Goal: Task Accomplishment & Management: Use online tool/utility

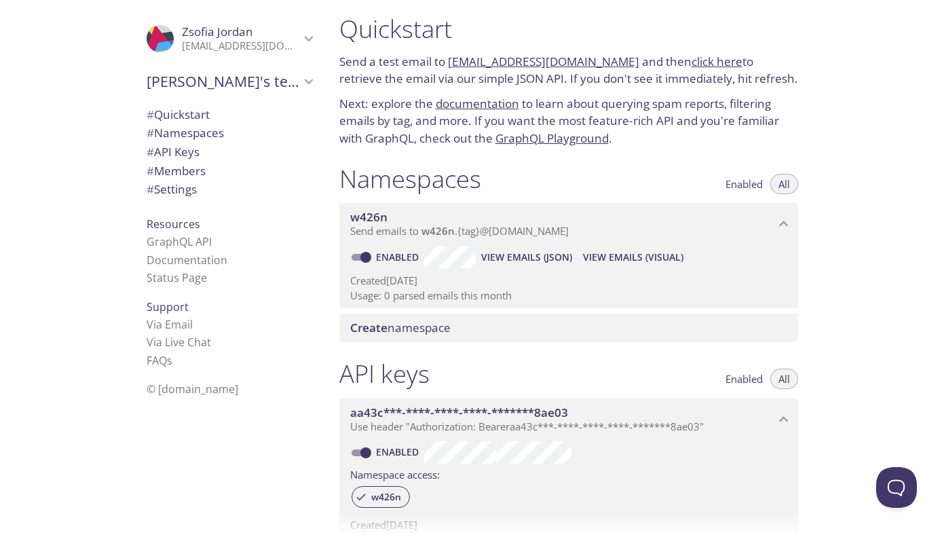
scroll to position [7, 0]
click at [368, 219] on span "w426n" at bounding box center [368, 218] width 37 height 16
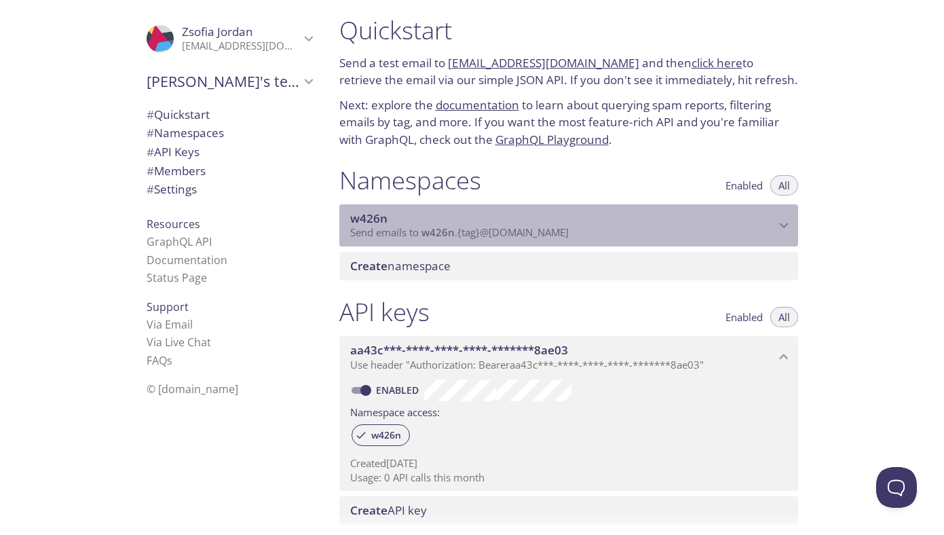
click at [368, 219] on span "w426n" at bounding box center [368, 218] width 37 height 16
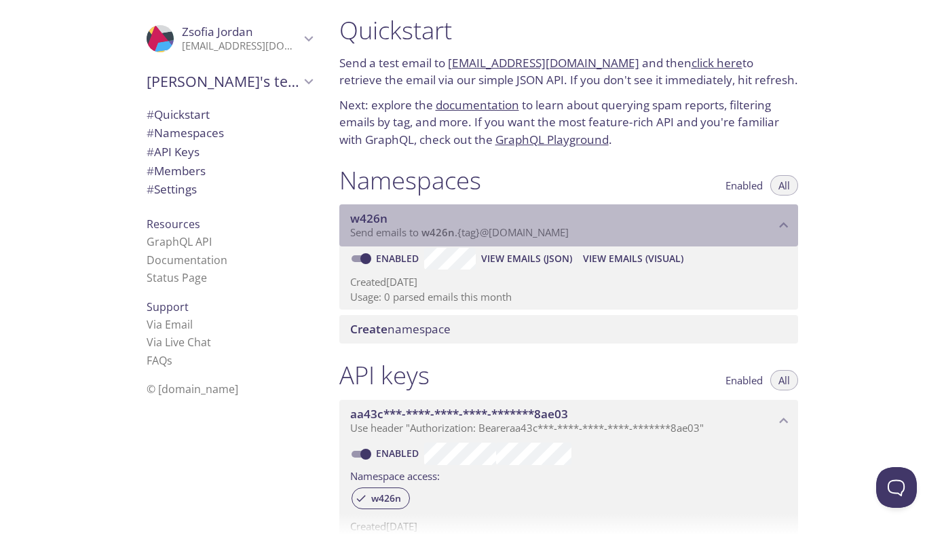
drag, startPoint x: 404, startPoint y: 216, endPoint x: 358, endPoint y: 217, distance: 46.8
click at [358, 217] on span "w426n" at bounding box center [562, 218] width 425 height 15
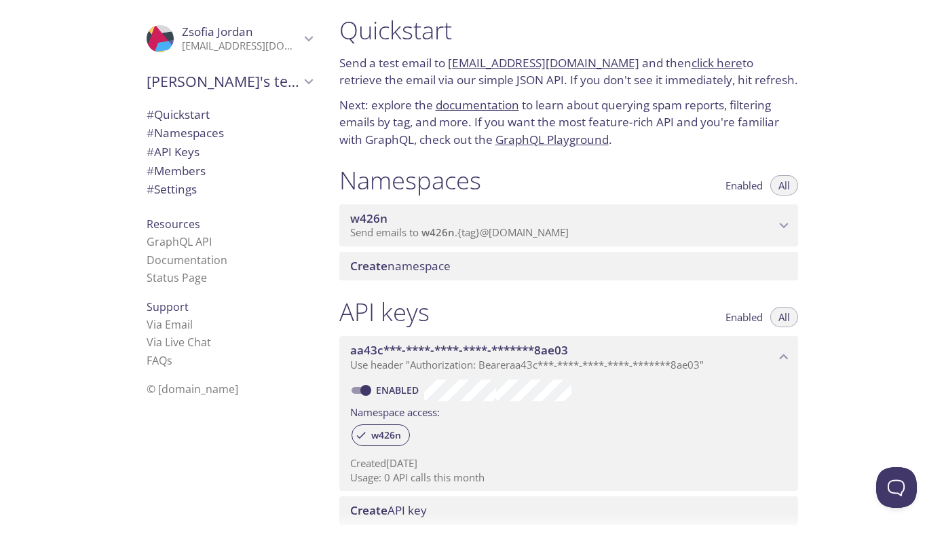
click at [358, 217] on span "w426n" at bounding box center [368, 218] width 37 height 16
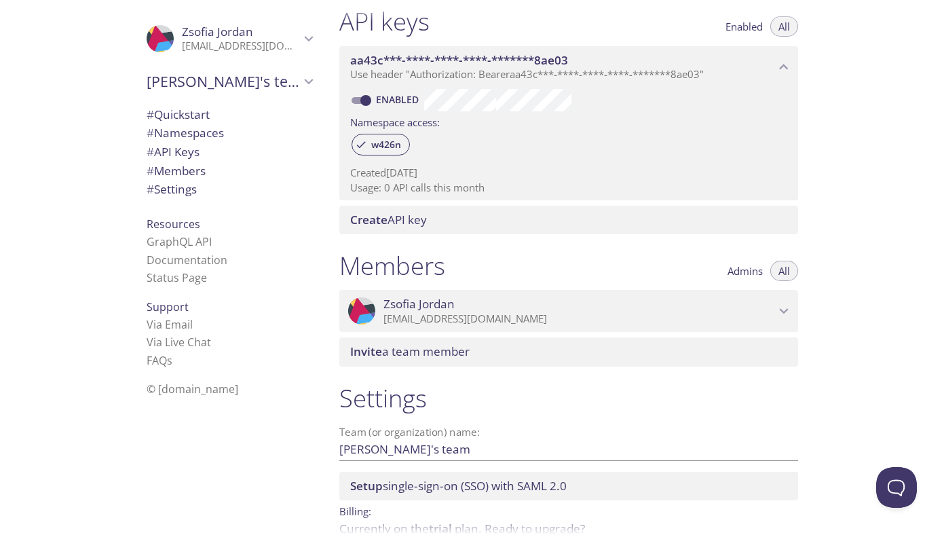
scroll to position [410, 0]
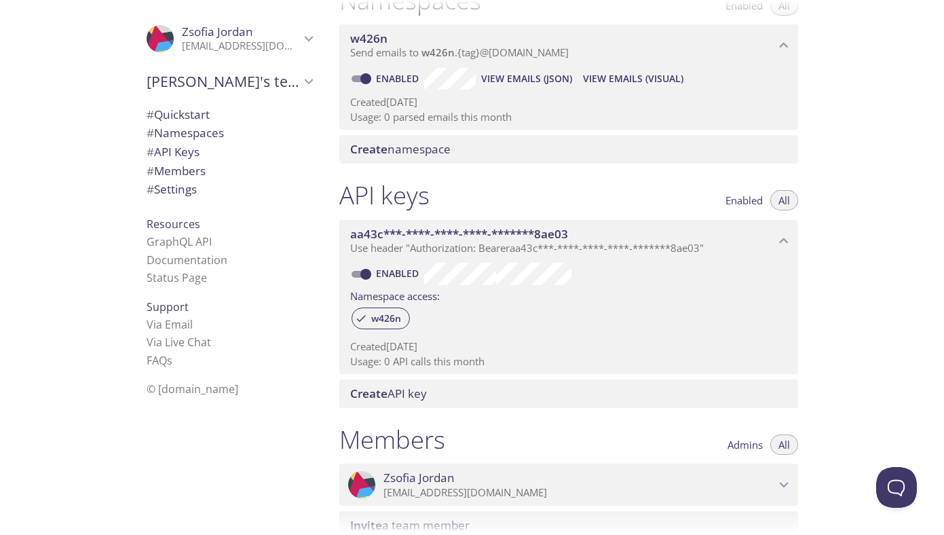
scroll to position [188, 0]
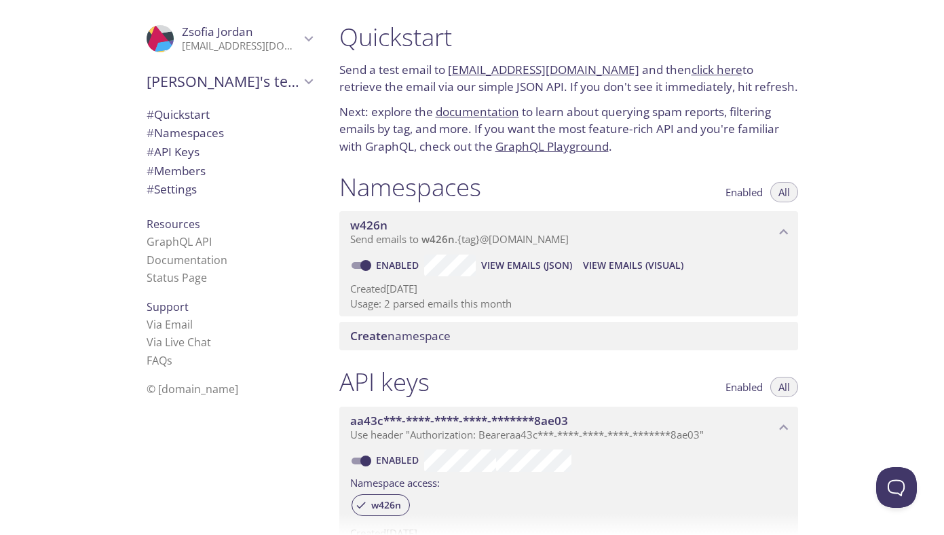
click at [695, 67] on link "click here" at bounding box center [716, 70] width 51 height 16
